Goal: Task Accomplishment & Management: Manage account settings

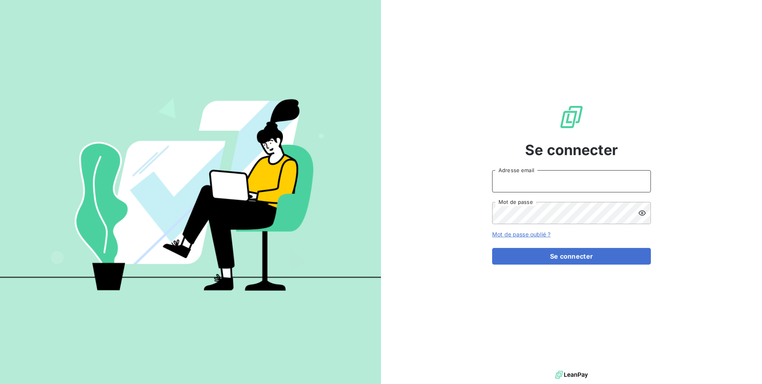
click at [565, 176] on input "Adresse email" at bounding box center [571, 181] width 159 height 22
type input "admin@jobology"
click at [492, 248] on button "Se connecter" at bounding box center [571, 256] width 159 height 17
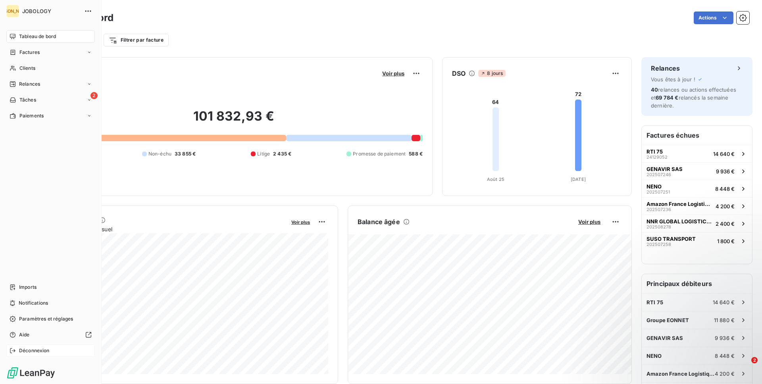
click at [32, 353] on span "Déconnexion" at bounding box center [34, 350] width 31 height 7
